Goal: Transaction & Acquisition: Purchase product/service

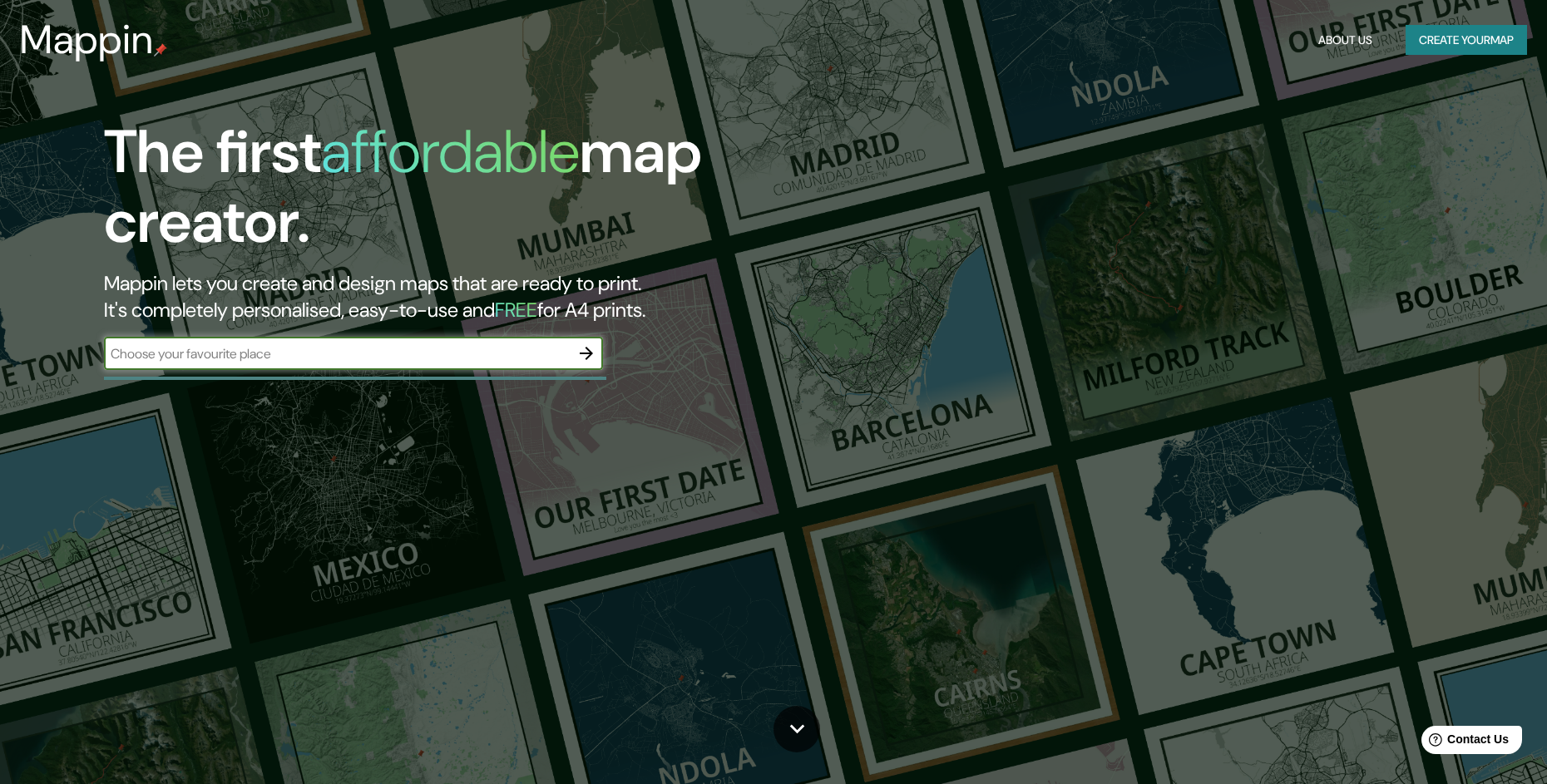
click at [443, 357] on input "text" at bounding box center [337, 353] width 466 height 19
type input "Urb El Paramo El Junco"
click at [586, 357] on icon "button" at bounding box center [586, 353] width 20 height 20
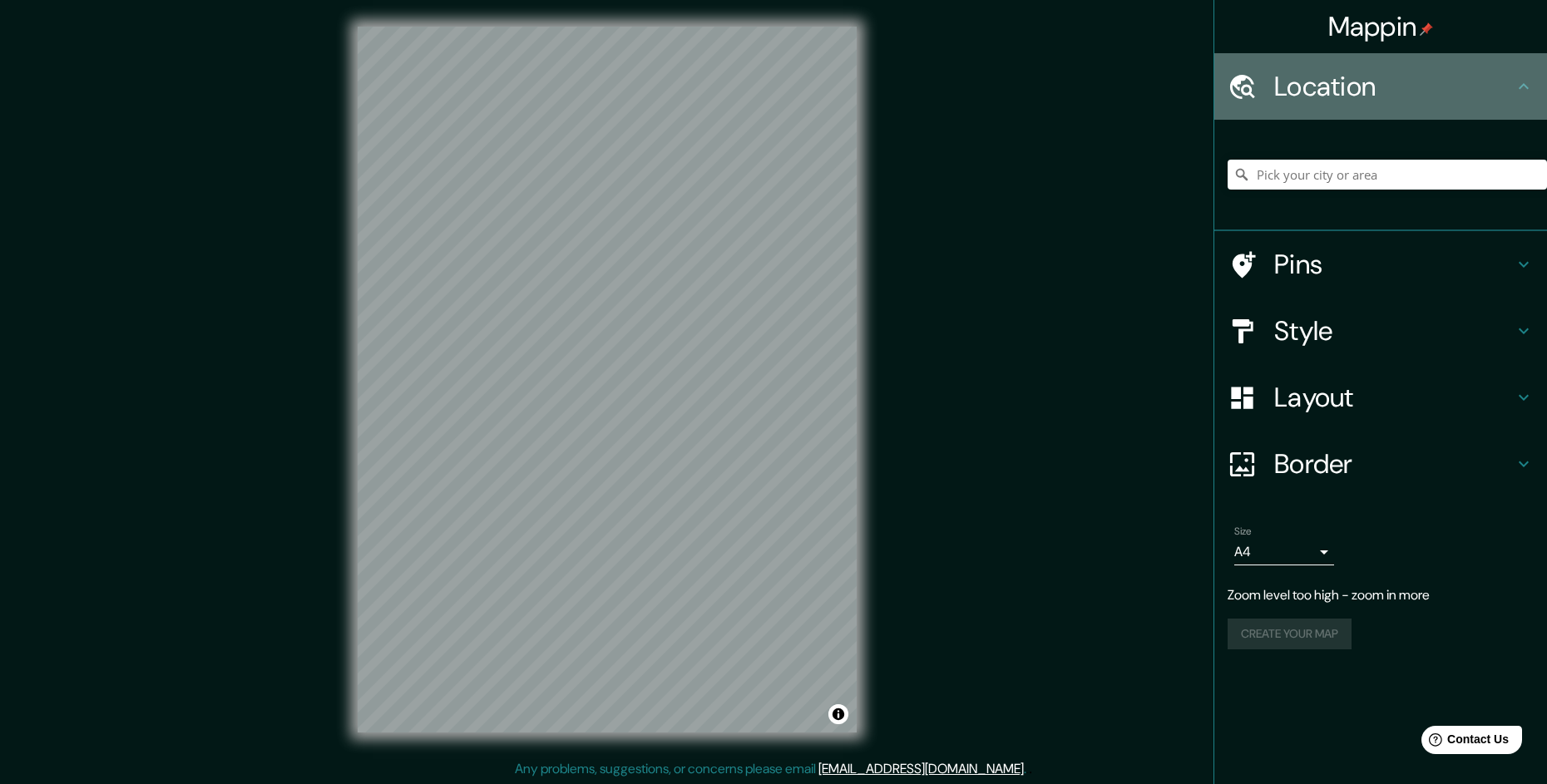
click at [1534, 87] on div "Location" at bounding box center [1381, 86] width 333 height 66
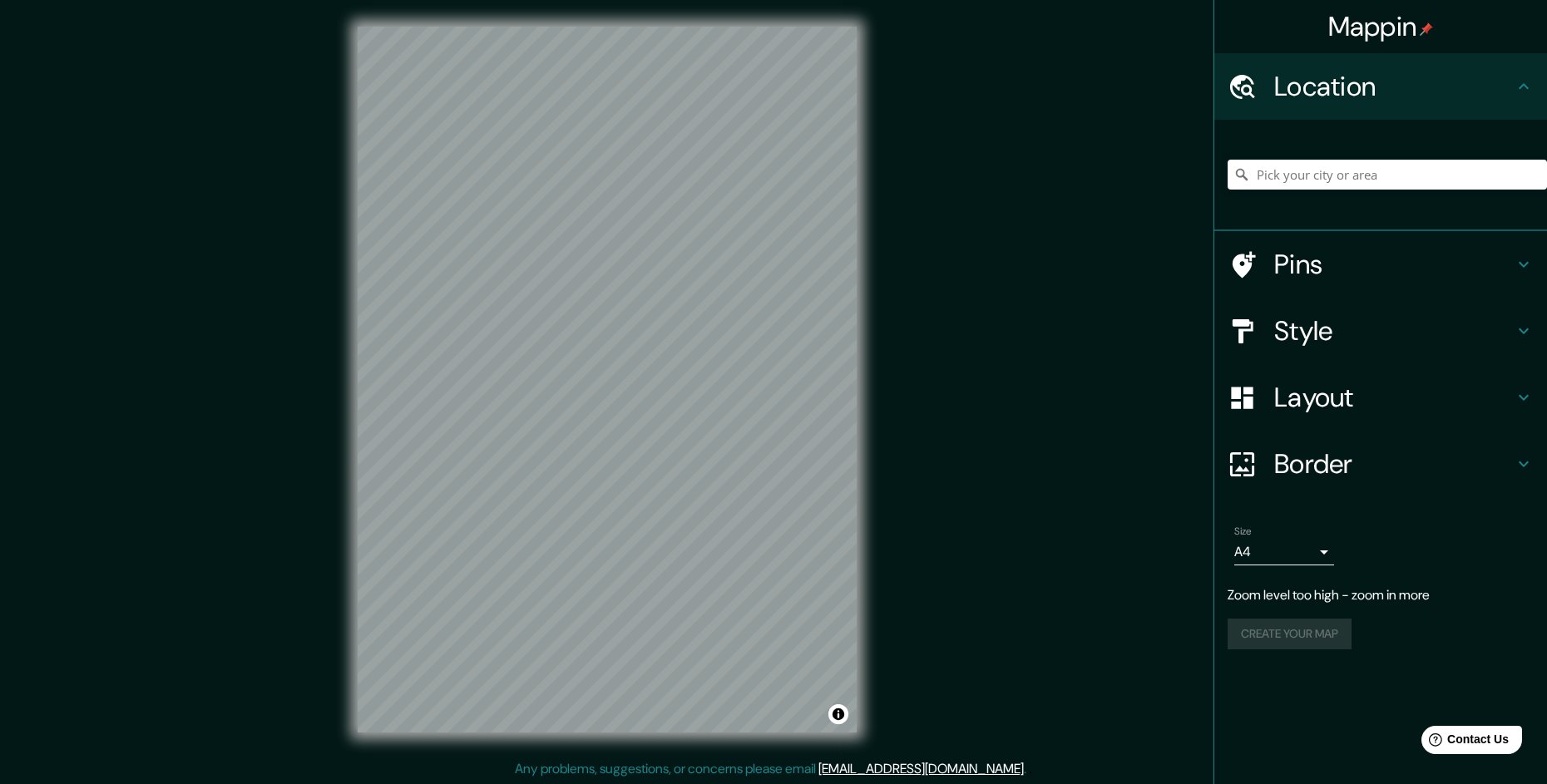
click at [1525, 86] on icon at bounding box center [1524, 86] width 20 height 20
click at [1395, 176] on input "Pick your city or area" at bounding box center [1387, 175] width 319 height 30
click at [1319, 187] on input "Pick your city or area" at bounding box center [1387, 175] width 319 height 30
click at [1319, 175] on input "Pick your city or area" at bounding box center [1387, 175] width 319 height 30
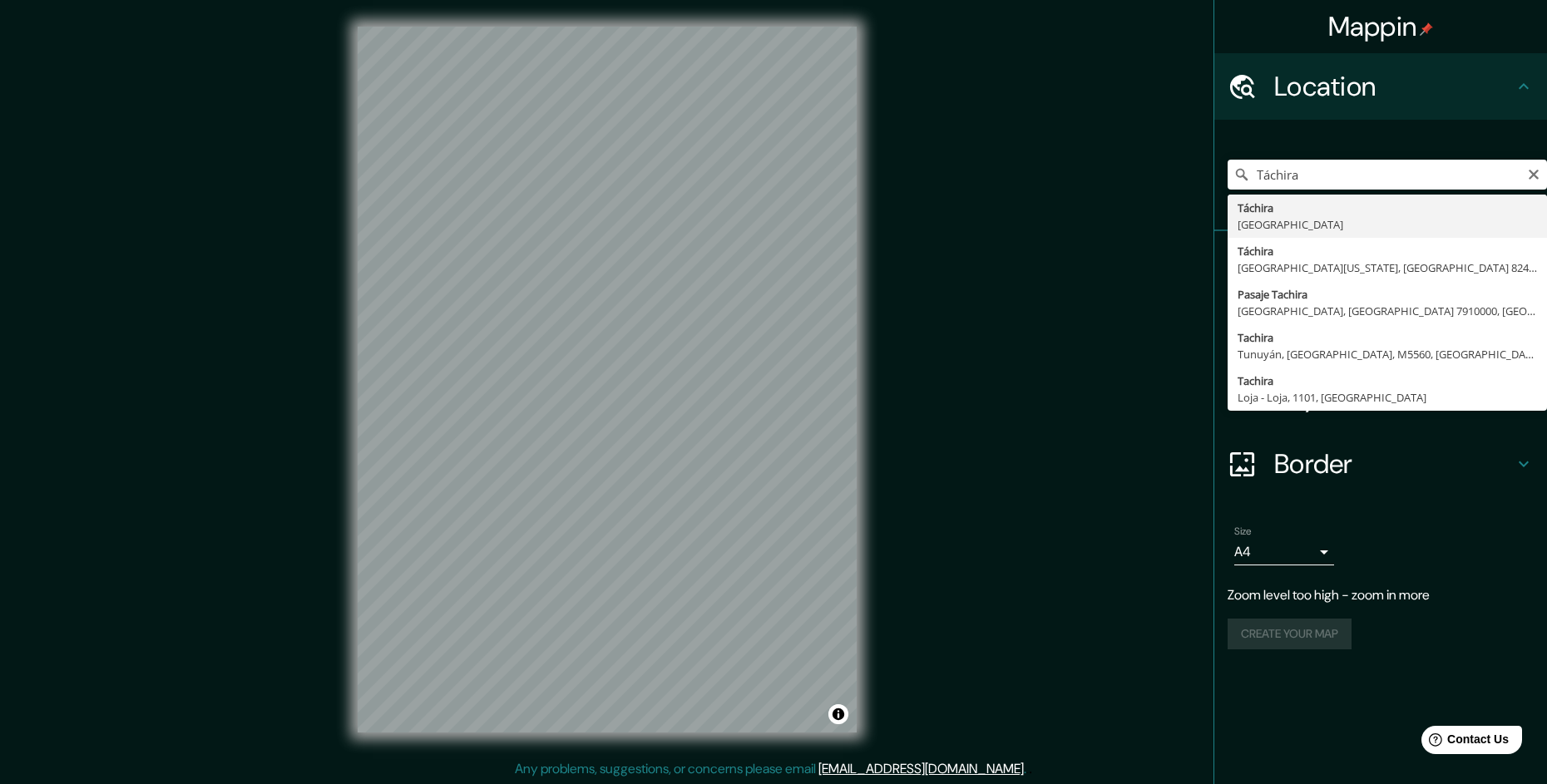
type input "Táchira, [GEOGRAPHIC_DATA]"
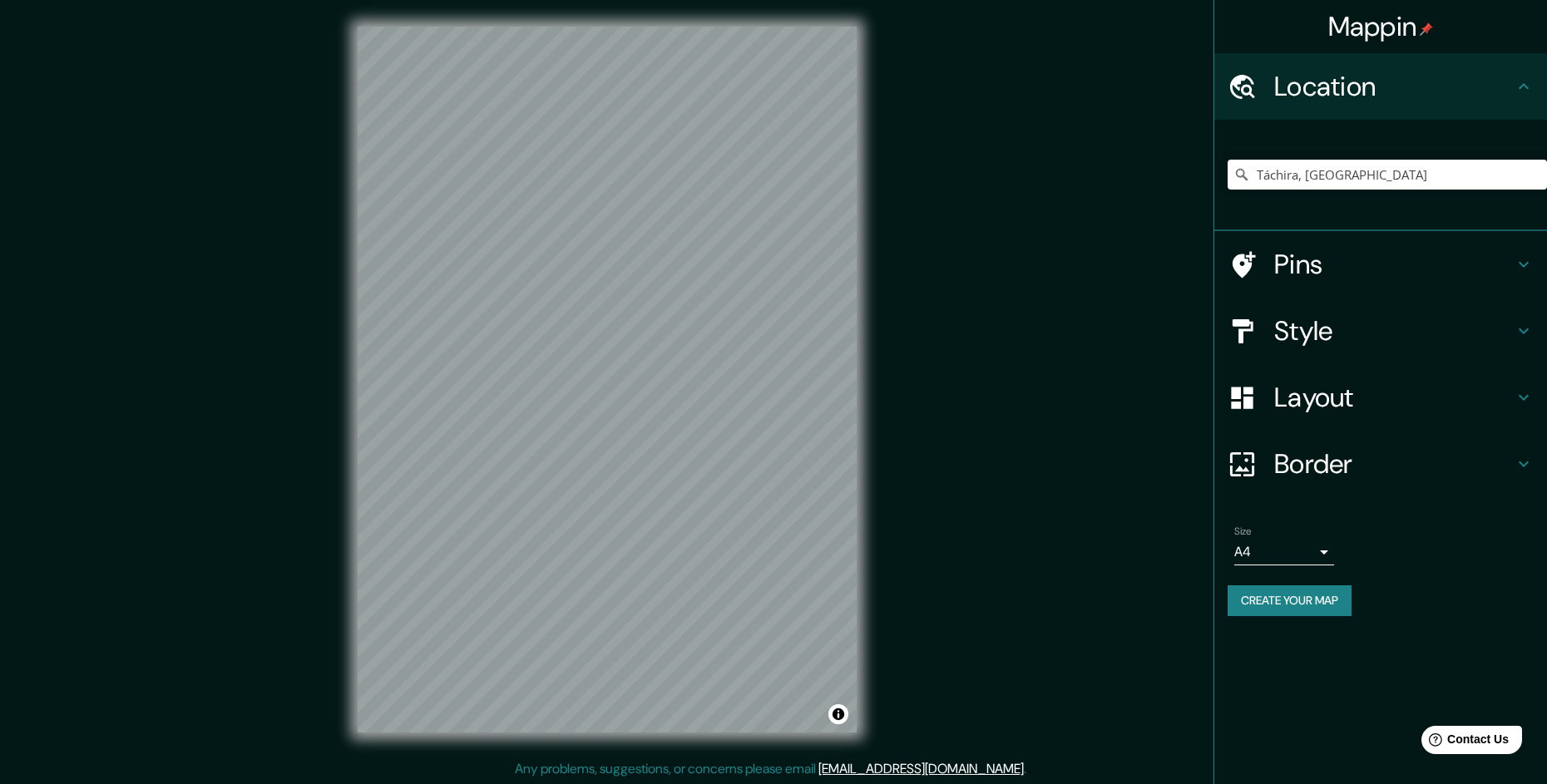
click at [894, 572] on div "Mappin Location [GEOGRAPHIC_DATA], [GEOGRAPHIC_DATA] Pins Style Layout Border C…" at bounding box center [774, 393] width 1547 height 786
click at [330, 323] on div "Mappin Location [GEOGRAPHIC_DATA], [GEOGRAPHIC_DATA] Pins Style Layout Border C…" at bounding box center [774, 393] width 1547 height 786
click at [871, 369] on div "© Mapbox © OpenStreetMap Improve this map" at bounding box center [607, 379] width 553 height 759
click at [350, 211] on div "© Mapbox © OpenStreetMap Improve this map" at bounding box center [607, 379] width 553 height 759
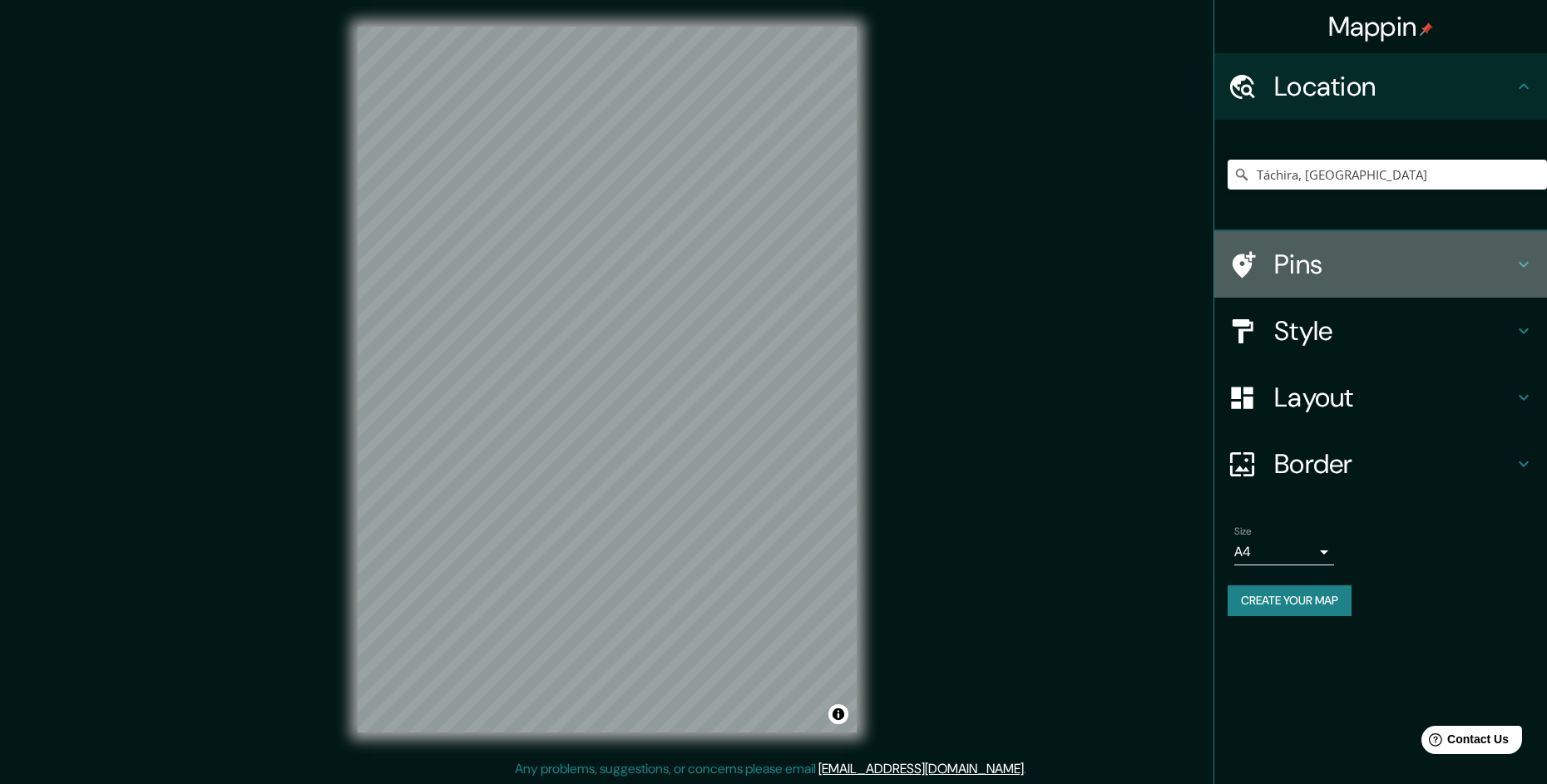
click at [1488, 274] on h4 "Pins" at bounding box center [1393, 264] width 239 height 34
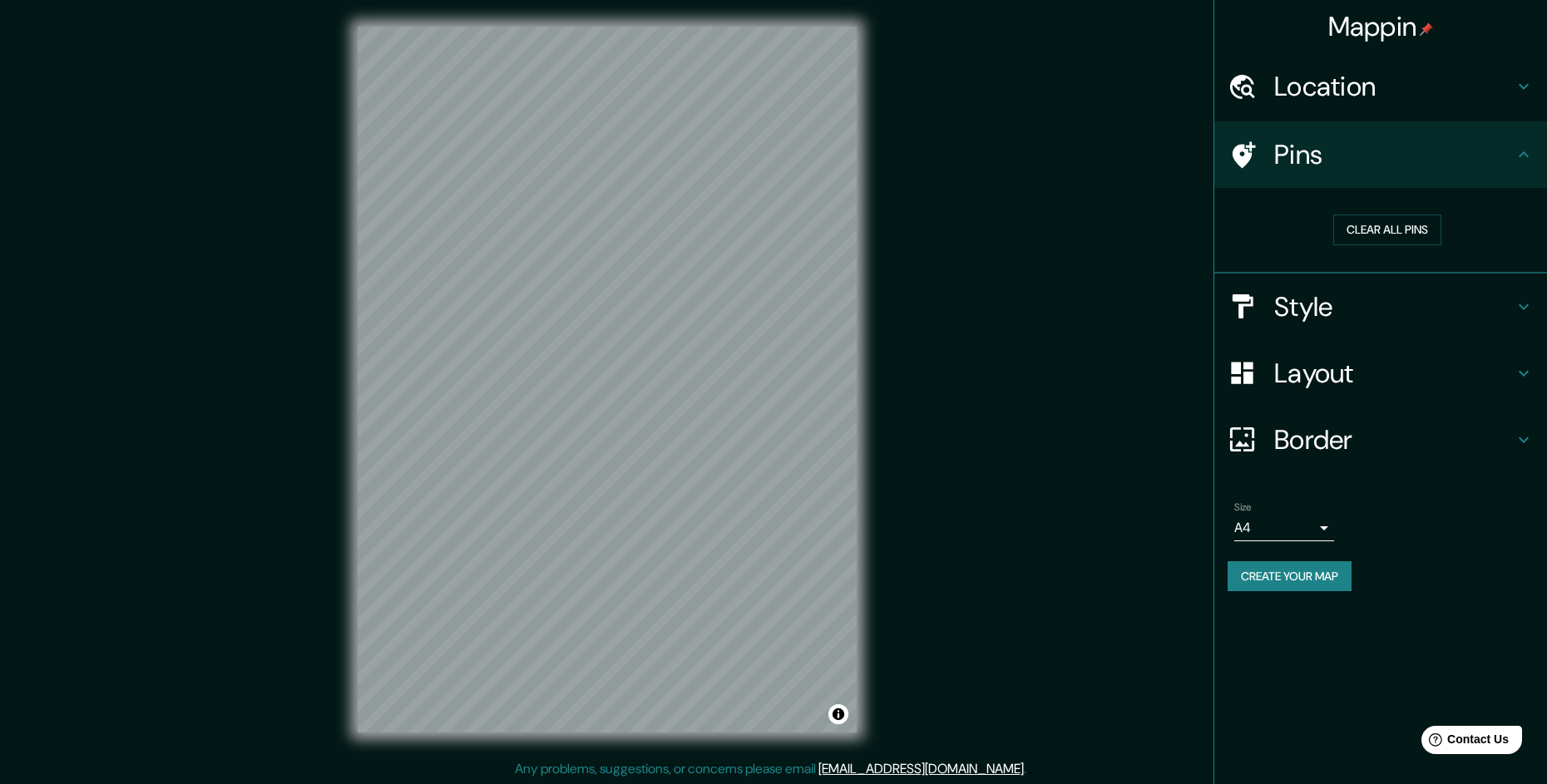
click at [1525, 152] on icon at bounding box center [1524, 154] width 20 height 20
click at [1411, 220] on button "Clear all pins" at bounding box center [1387, 230] width 108 height 31
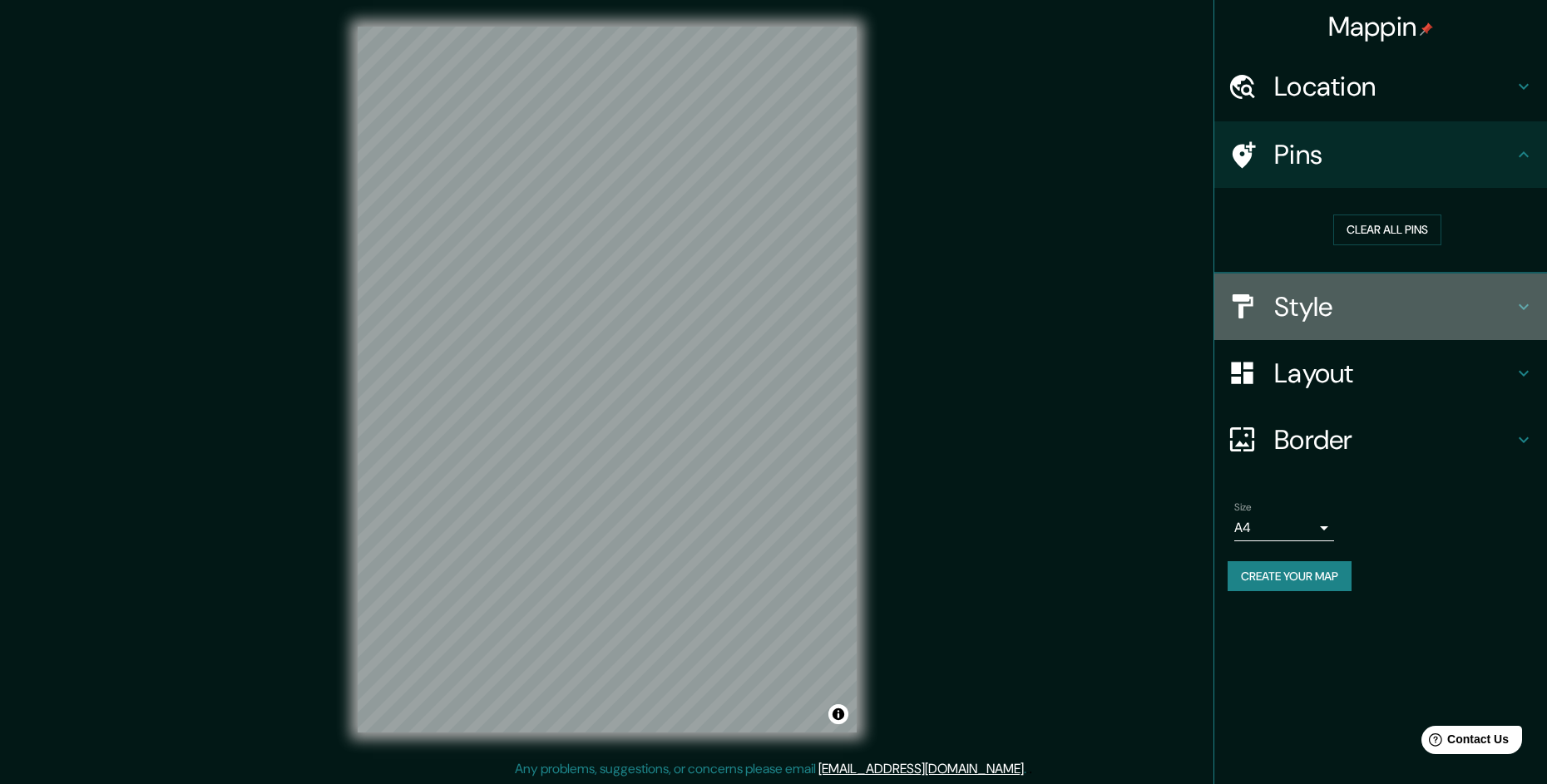
click at [1460, 310] on h4 "Style" at bounding box center [1393, 307] width 239 height 34
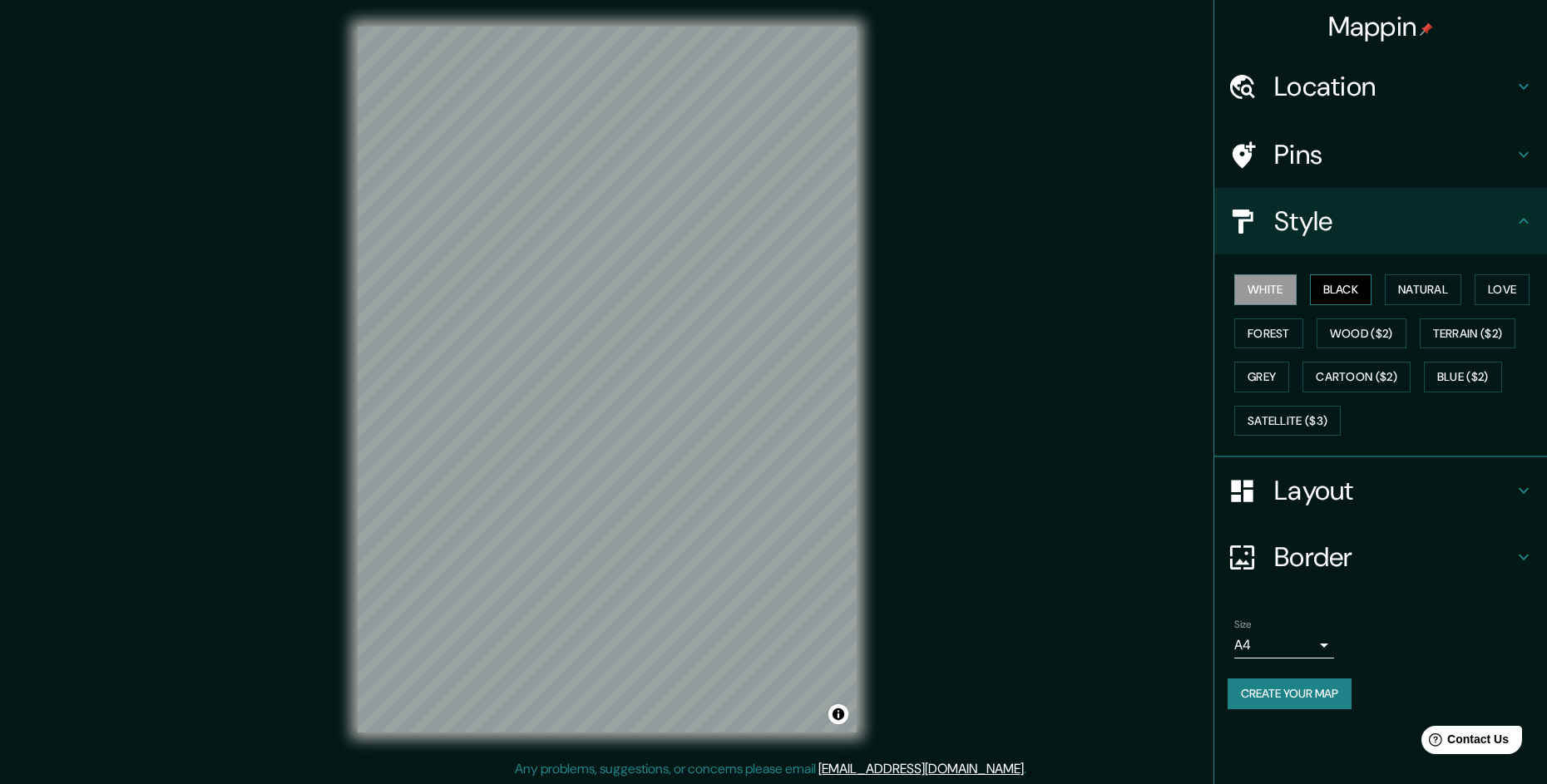
click at [1339, 285] on button "Black" at bounding box center [1341, 290] width 62 height 31
click at [1432, 287] on button "Natural" at bounding box center [1423, 290] width 76 height 31
click at [1491, 284] on button "Love" at bounding box center [1502, 290] width 55 height 31
click at [1272, 337] on button "Forest" at bounding box center [1269, 333] width 69 height 31
click at [1363, 327] on button "Wood ($2)" at bounding box center [1361, 333] width 90 height 31
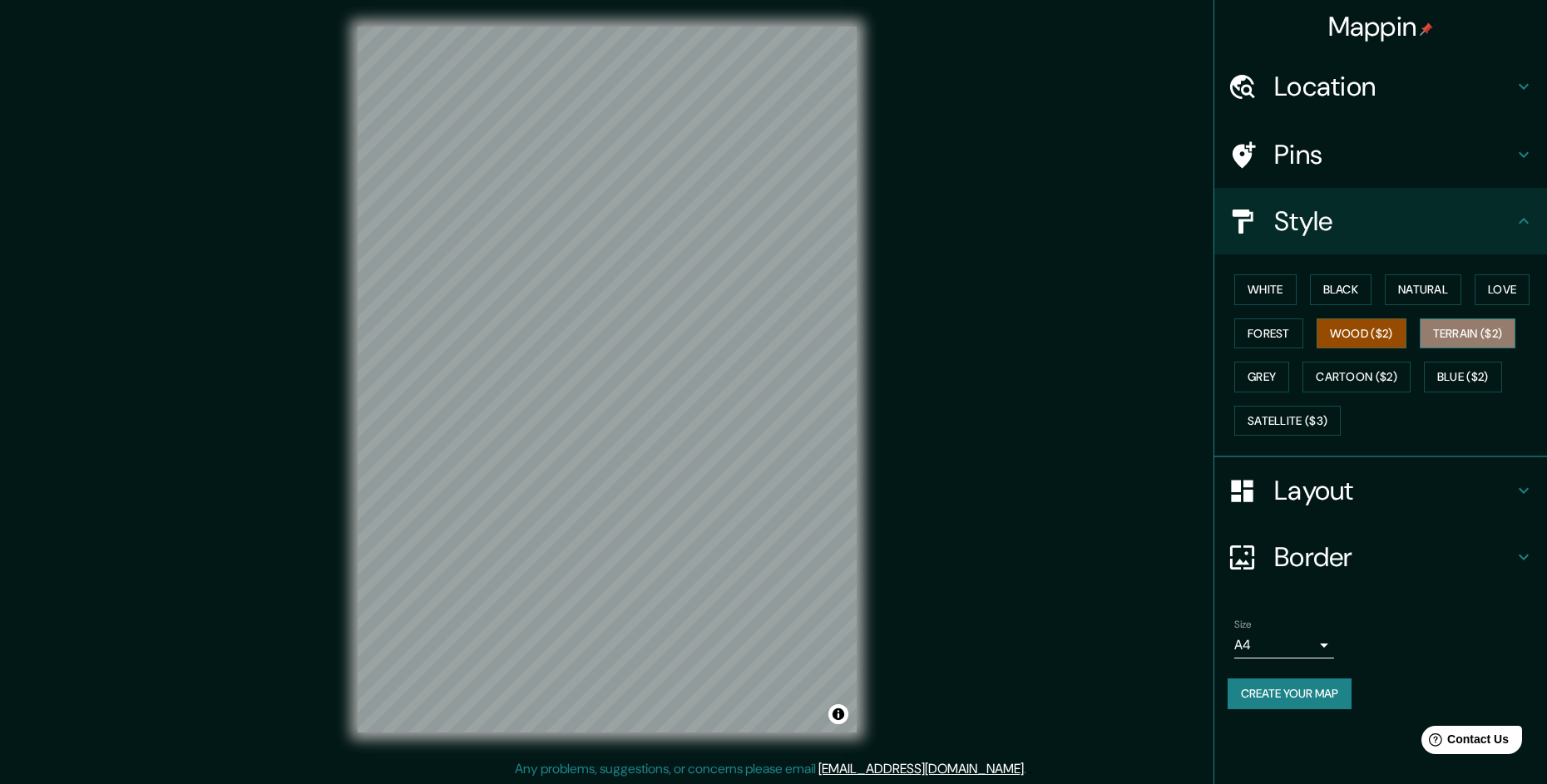
click at [1466, 336] on button "Terrain ($2)" at bounding box center [1468, 333] width 97 height 31
click at [1266, 379] on button "Grey" at bounding box center [1261, 377] width 55 height 31
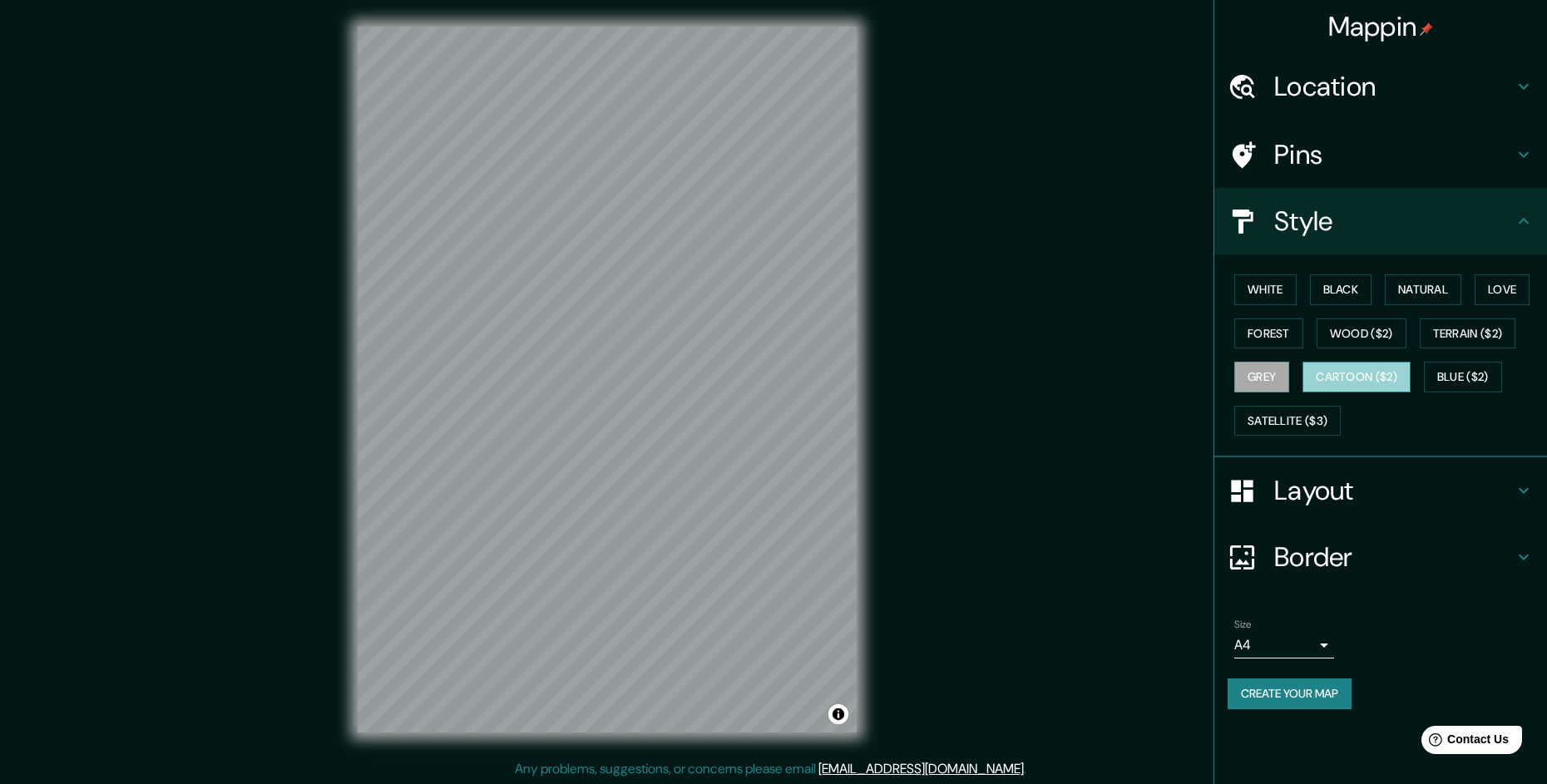
click at [1348, 379] on button "Cartoon ($2)" at bounding box center [1356, 377] width 108 height 31
click at [1473, 374] on button "Blue ($2)" at bounding box center [1463, 377] width 78 height 31
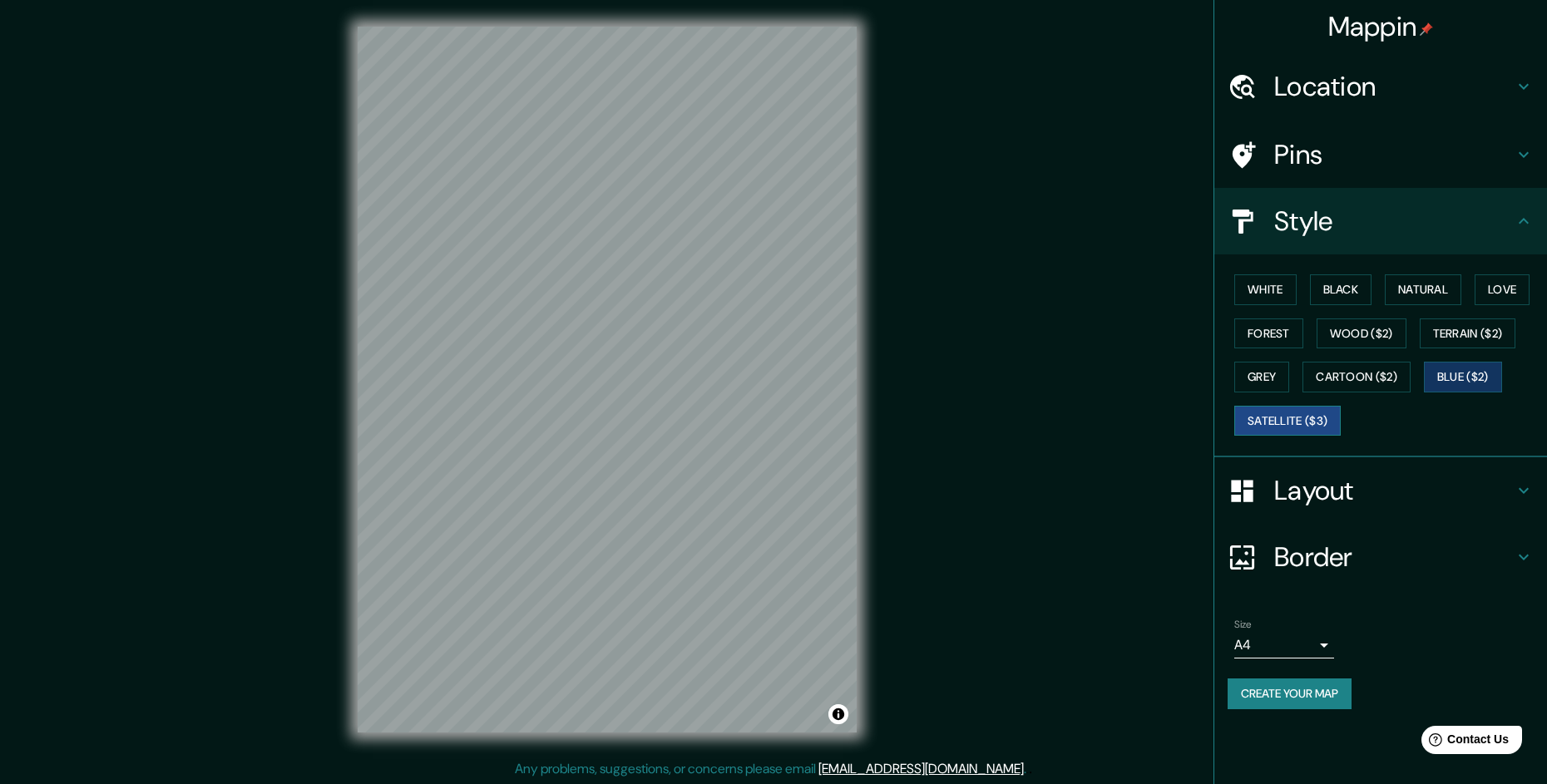
click at [1319, 417] on button "Satellite ($3)" at bounding box center [1287, 421] width 107 height 31
click at [1464, 289] on div "White Black Natural Love Forest Wood ($2) Terrain ($2) Grey Cartoon ($2) Blue (…" at bounding box center [1387, 355] width 319 height 175
click at [1296, 325] on button "Forest" at bounding box center [1269, 333] width 69 height 31
click at [1349, 290] on button "Black" at bounding box center [1341, 290] width 62 height 31
click at [1256, 291] on button "White" at bounding box center [1266, 290] width 62 height 31
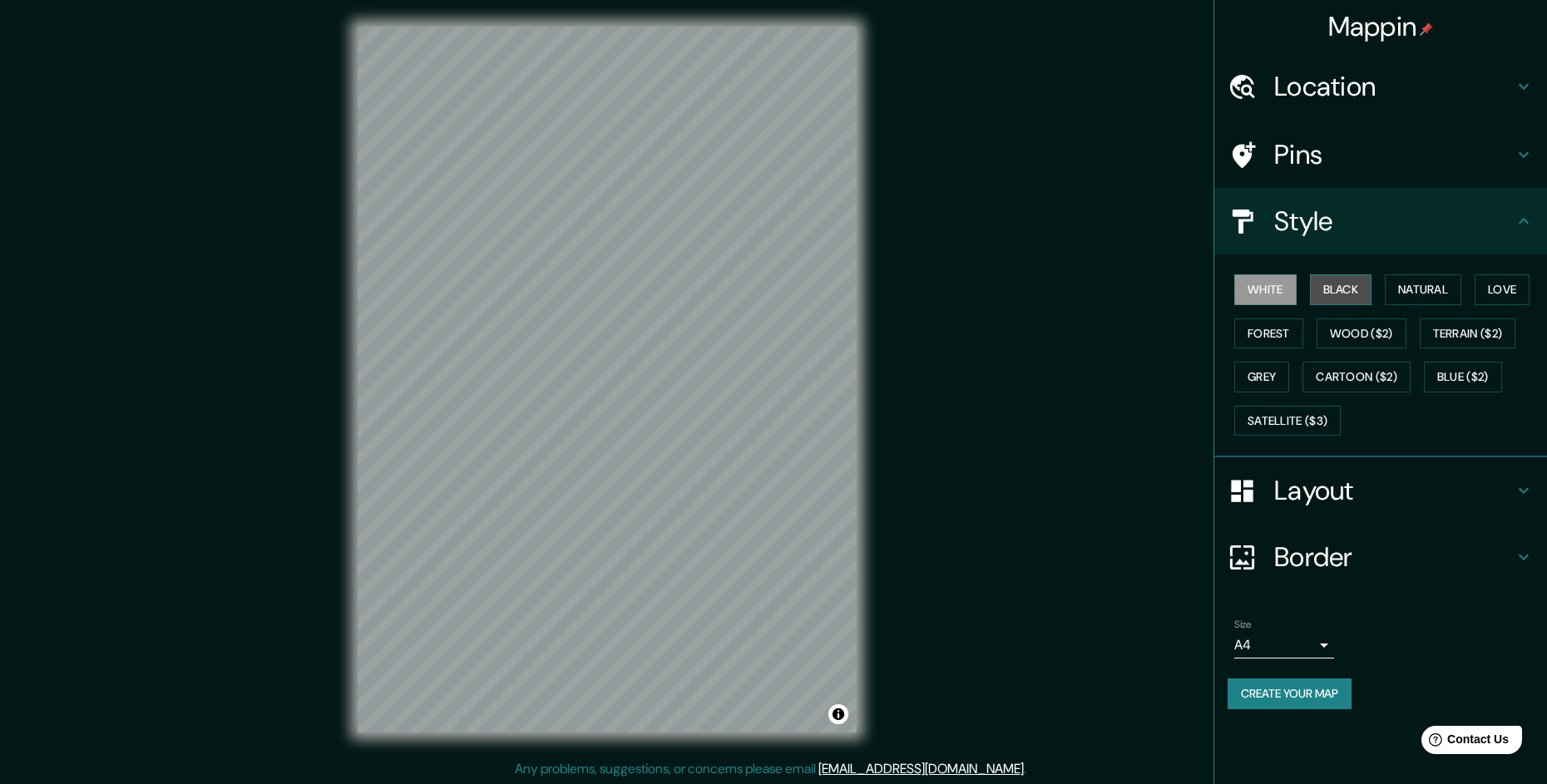
click at [1337, 289] on button "Black" at bounding box center [1341, 290] width 62 height 31
click at [1272, 293] on button "White" at bounding box center [1266, 290] width 62 height 31
click at [1341, 296] on button "Black" at bounding box center [1341, 290] width 62 height 31
click at [1277, 306] on div "White Black Natural Love Forest Wood ($2) Terrain ($2) Grey Cartoon ($2) Blue (…" at bounding box center [1387, 355] width 319 height 175
click at [1277, 288] on button "White" at bounding box center [1266, 290] width 62 height 31
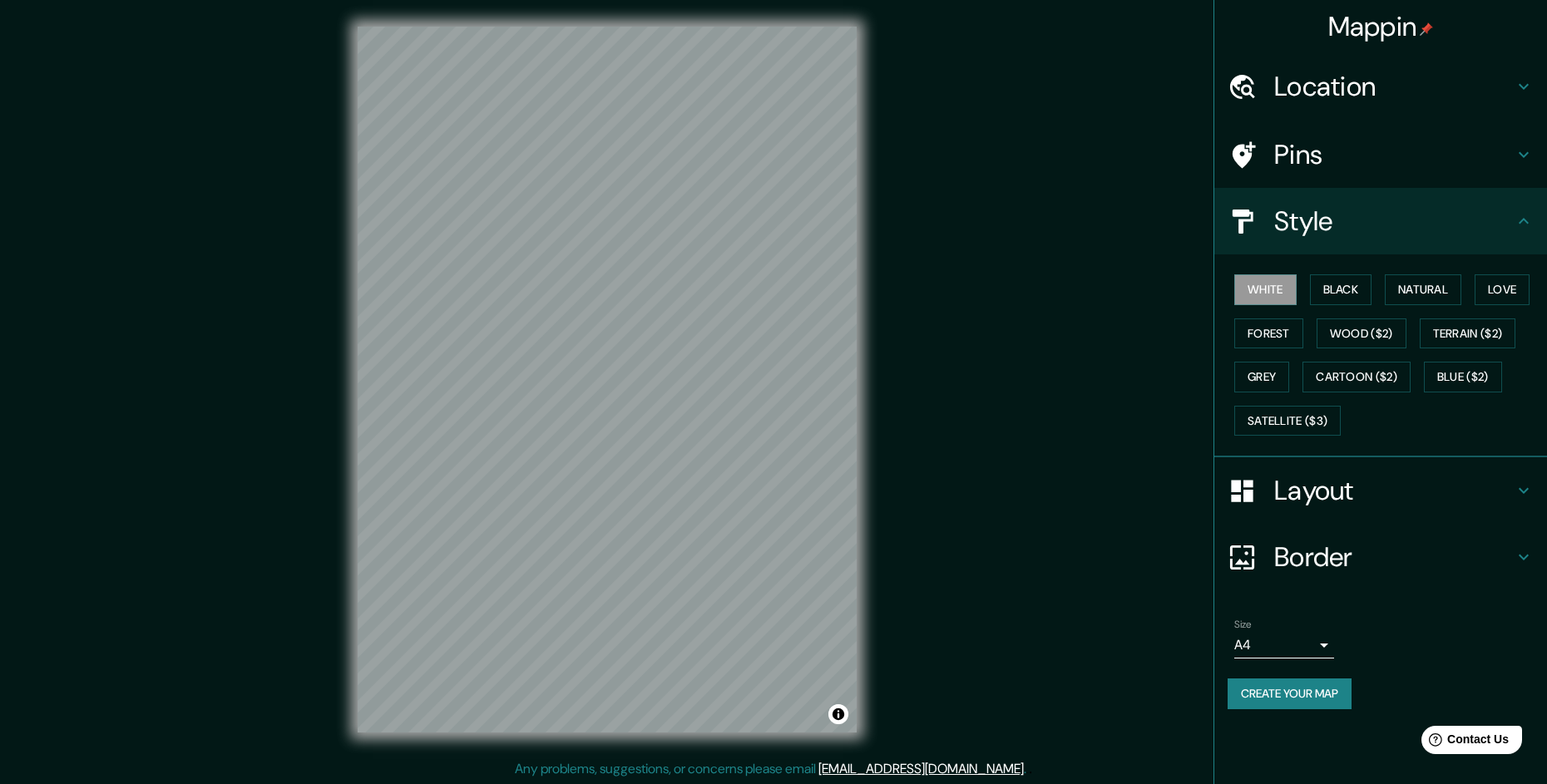
click at [1358, 485] on h4 "Layout" at bounding box center [1393, 491] width 239 height 34
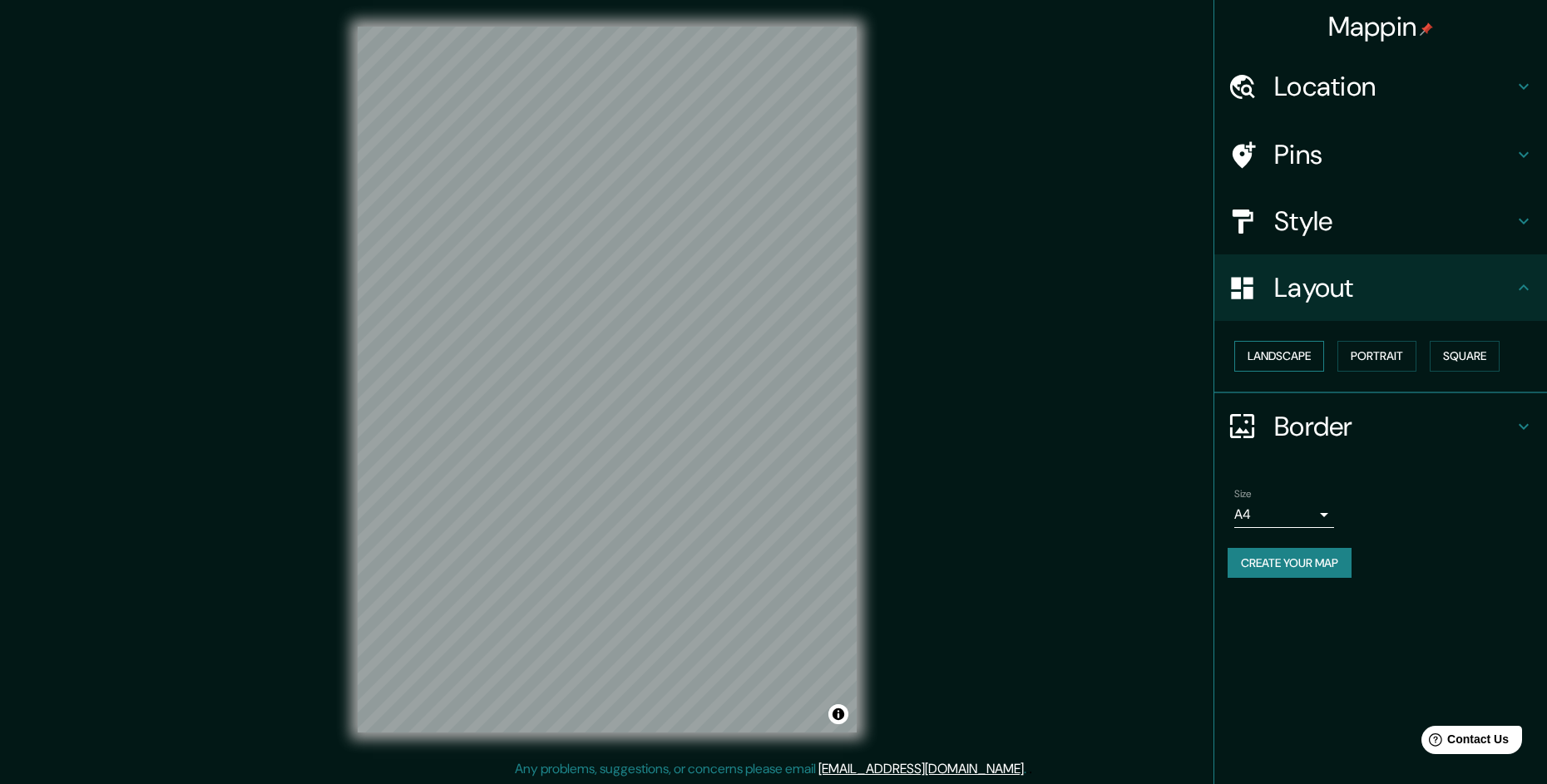
click at [1298, 352] on button "Landscape" at bounding box center [1279, 356] width 90 height 31
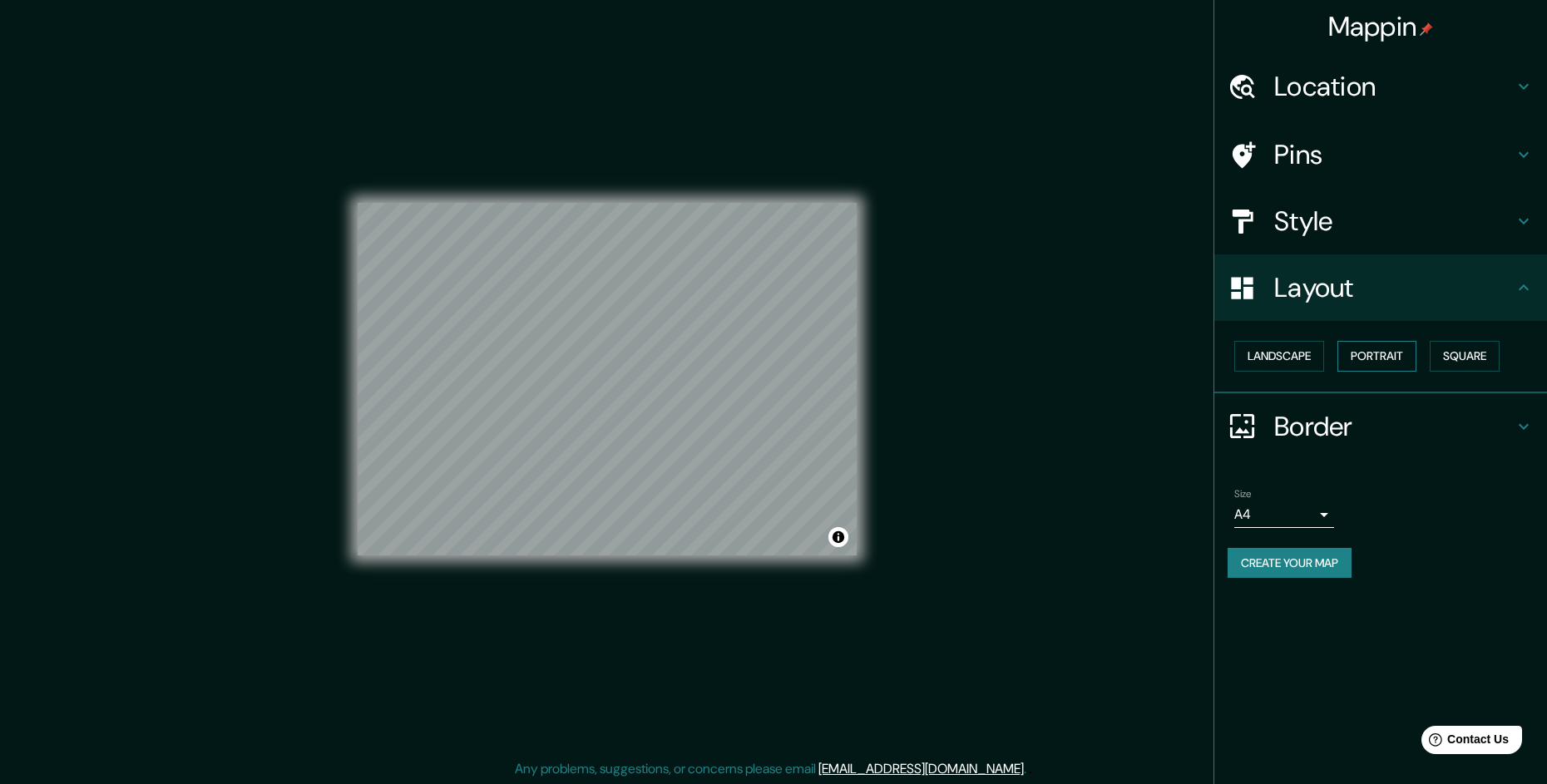
click at [1377, 345] on button "Portrait" at bounding box center [1377, 356] width 79 height 31
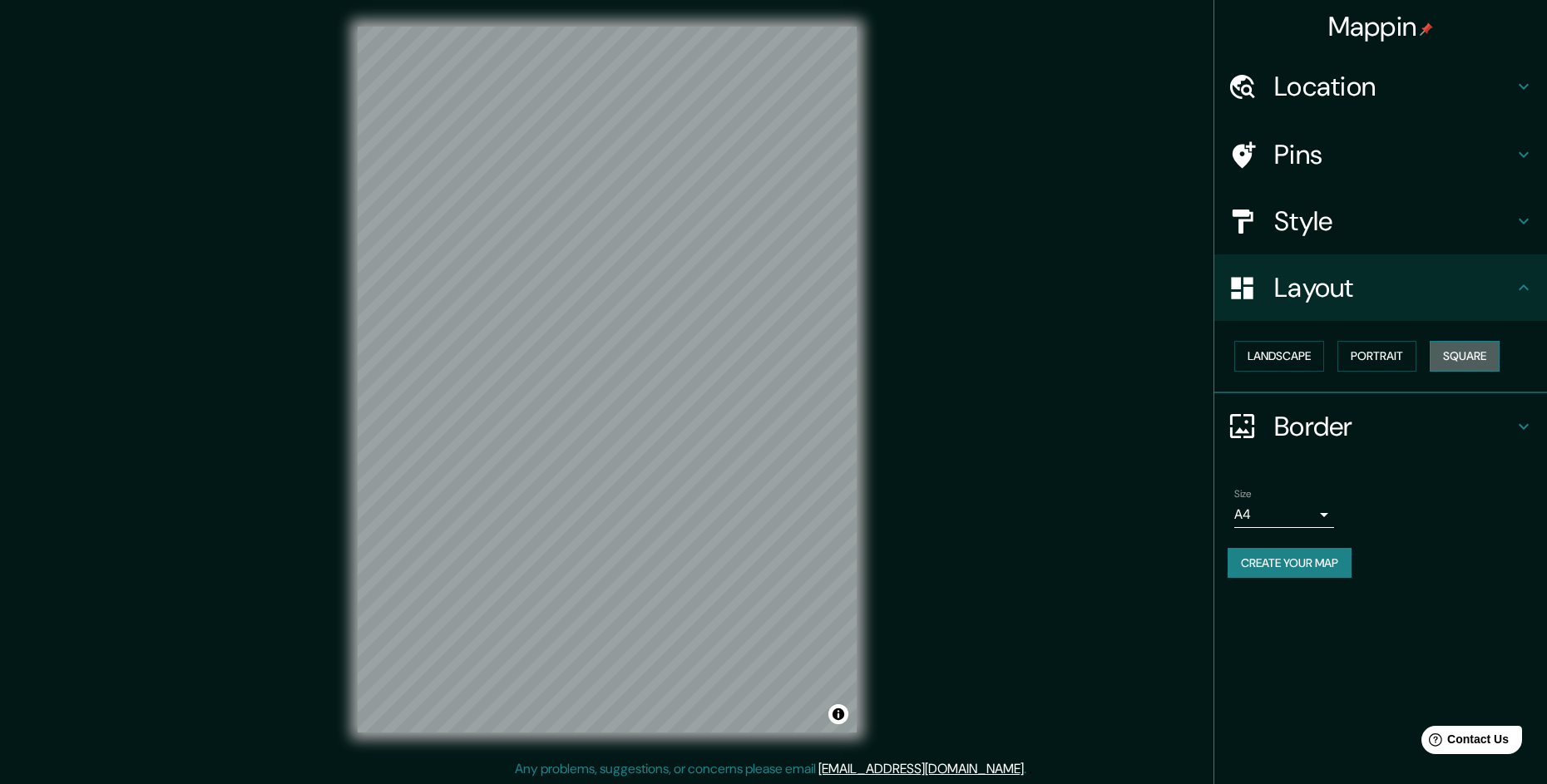
click at [1464, 348] on button "Square" at bounding box center [1465, 356] width 70 height 31
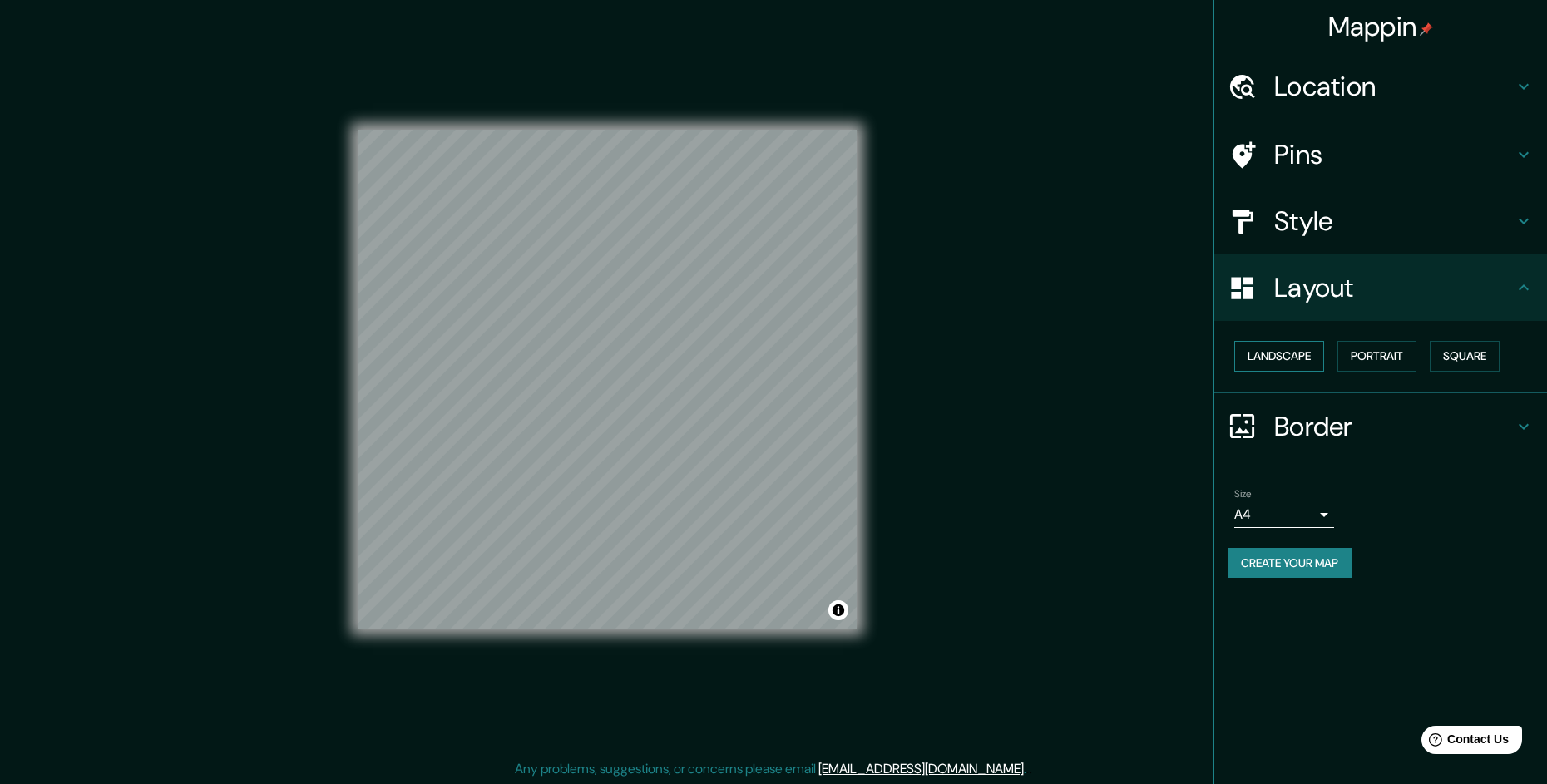
click at [1265, 349] on button "Landscape" at bounding box center [1279, 356] width 90 height 31
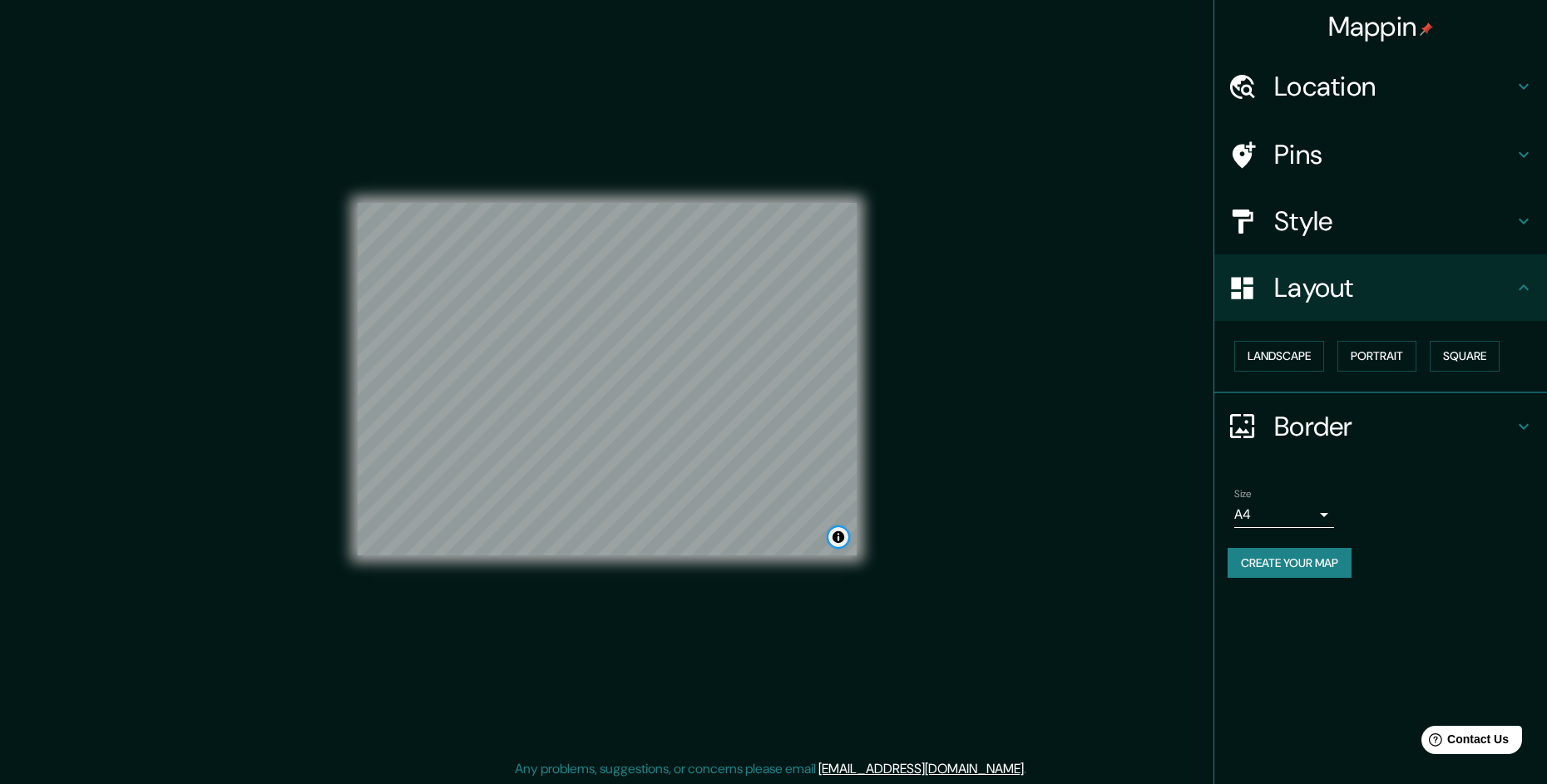
click at [835, 533] on button "Toggle attribution" at bounding box center [839, 537] width 20 height 20
click at [840, 535] on button "Toggle attribution" at bounding box center [839, 537] width 20 height 20
click at [1362, 428] on h4 "Border" at bounding box center [1393, 426] width 239 height 34
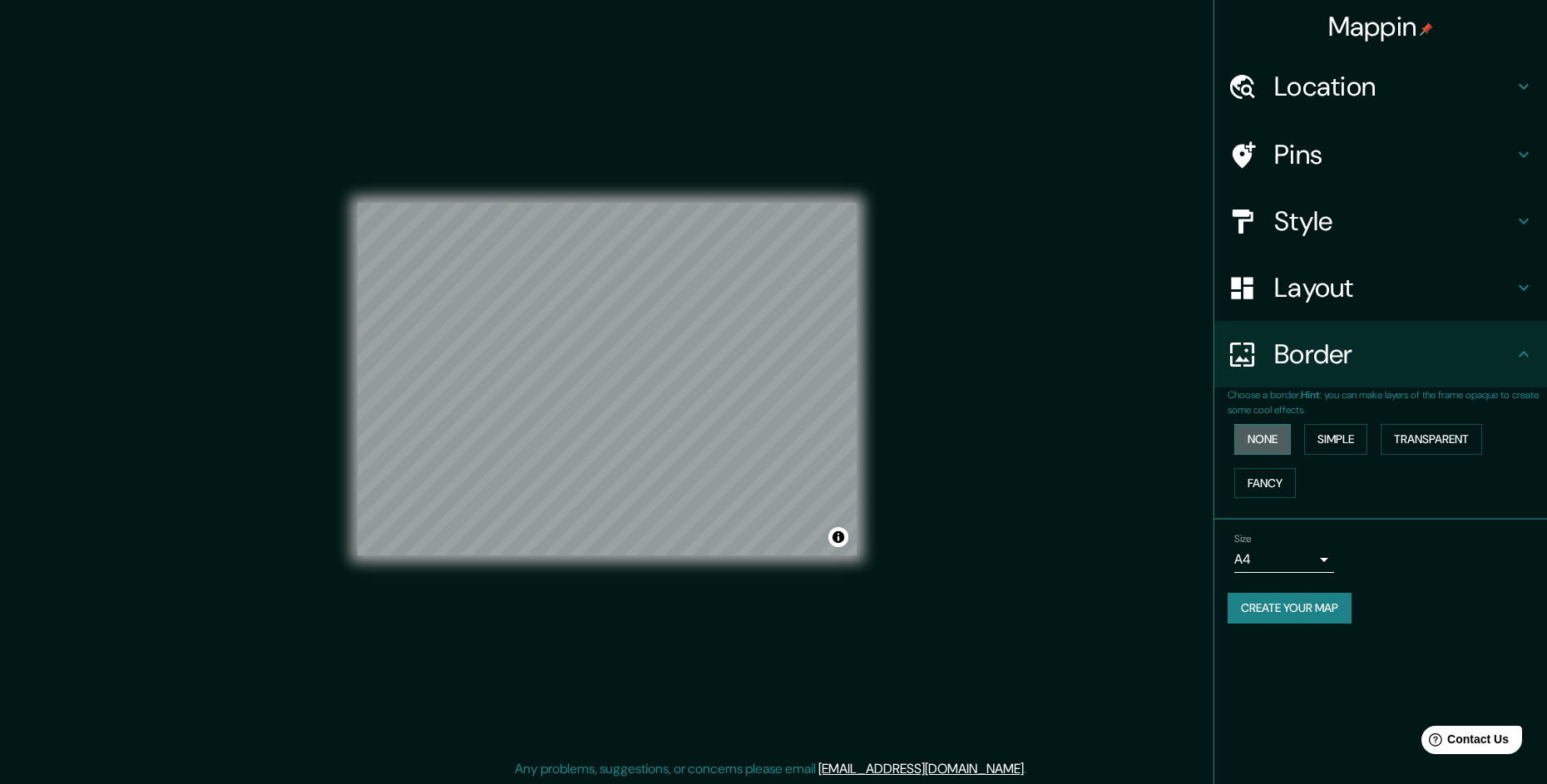
drag, startPoint x: 1264, startPoint y: 447, endPoint x: 1270, endPoint y: 440, distance: 9.2
click at [1265, 446] on button "None" at bounding box center [1262, 439] width 56 height 31
click at [1272, 437] on button "None" at bounding box center [1262, 439] width 56 height 31
click at [1346, 437] on button "Simple" at bounding box center [1335, 439] width 63 height 31
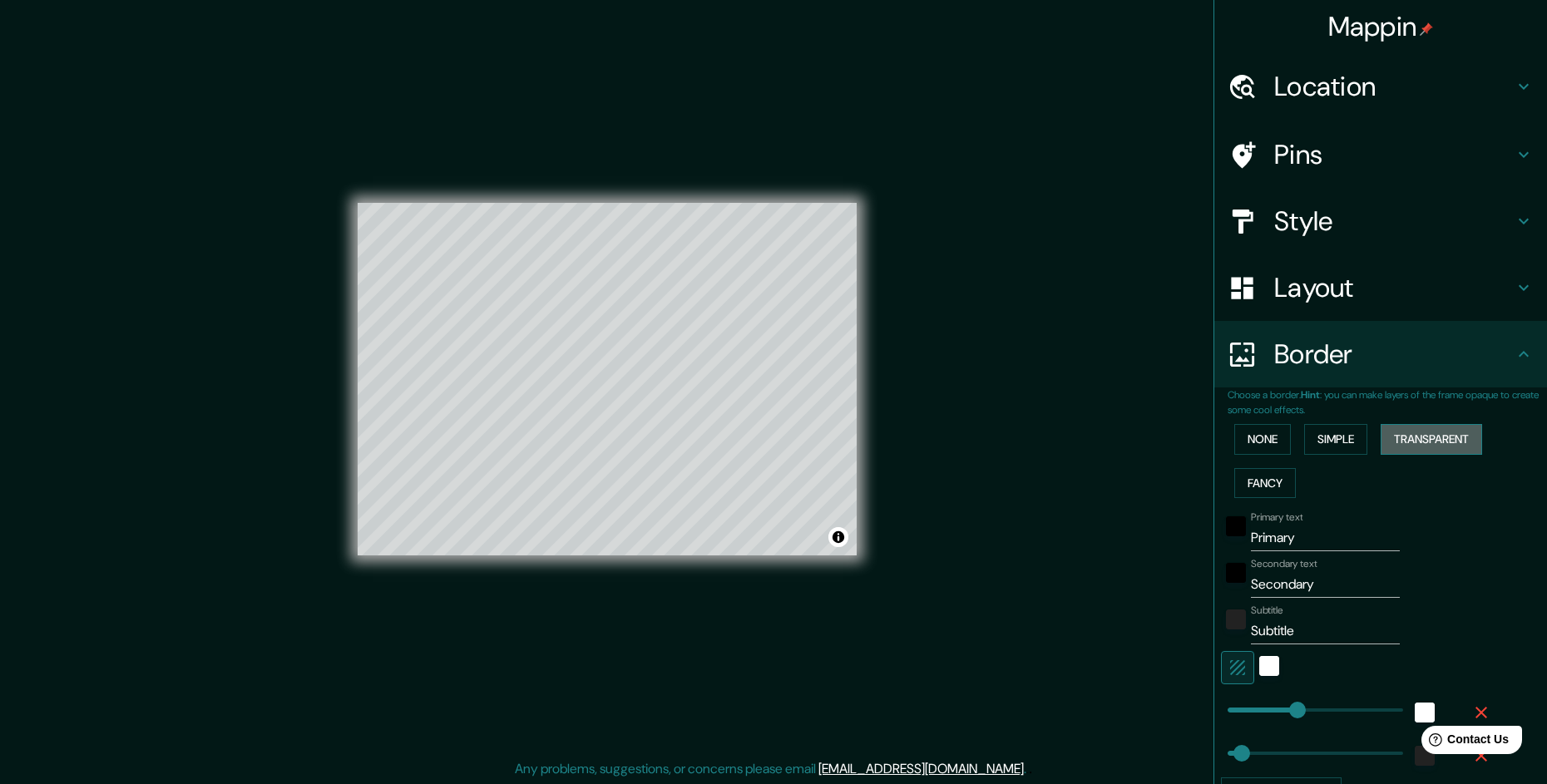
click at [1428, 432] on button "Transparent" at bounding box center [1431, 439] width 102 height 31
click at [1259, 472] on button "Fancy" at bounding box center [1265, 483] width 61 height 31
click at [1276, 445] on button "None" at bounding box center [1262, 439] width 56 height 31
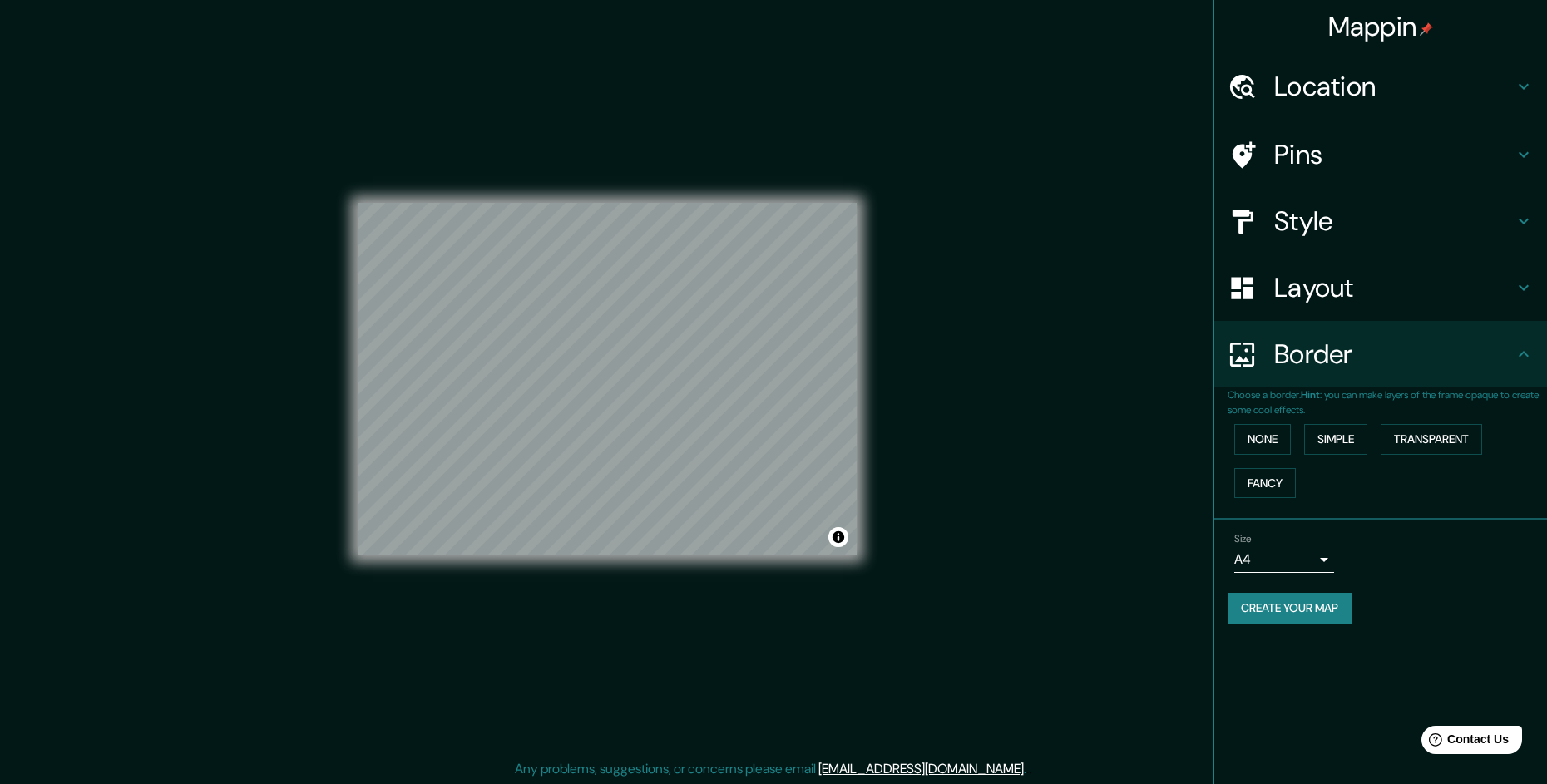
click at [1308, 607] on button "Create your map" at bounding box center [1290, 608] width 124 height 31
click at [1303, 612] on button "Create your map" at bounding box center [1290, 608] width 124 height 31
